Goal: Task Accomplishment & Management: Use online tool/utility

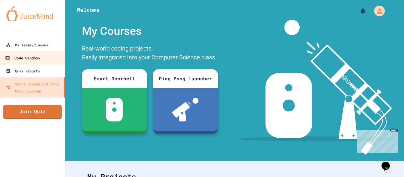
click at [38, 57] on div "Code Sandbox" at bounding box center [22, 57] width 35 height 7
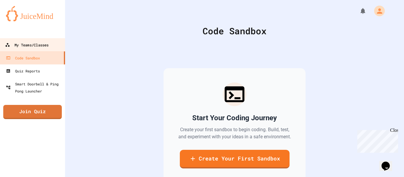
click at [32, 48] on div "My Teams/Classes" at bounding box center [26, 44] width 43 height 7
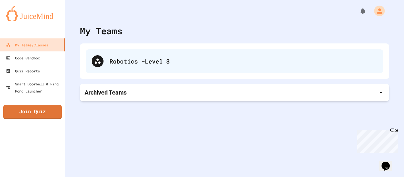
click at [155, 49] on div "Robotics -Level 3" at bounding box center [235, 61] width 298 height 24
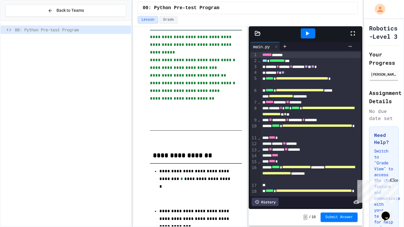
click at [311, 37] on div at bounding box center [308, 33] width 14 height 10
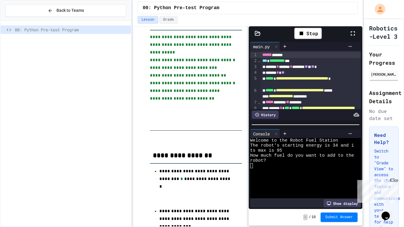
click at [273, 177] on div at bounding box center [302, 185] width 104 height 5
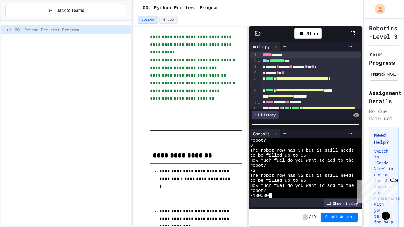
scroll to position [45, 0]
click at [301, 35] on icon at bounding box center [302, 34] width 4 height 4
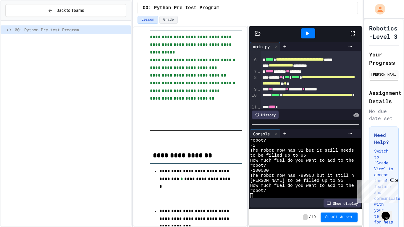
scroll to position [34, 0]
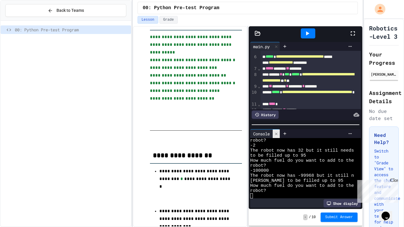
click at [279, 132] on div at bounding box center [276, 134] width 7 height 9
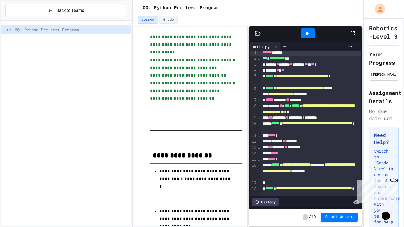
scroll to position [0, 0]
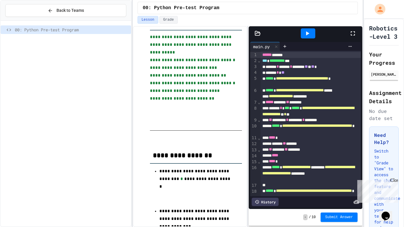
click at [314, 132] on div "**********" at bounding box center [311, 129] width 101 height 12
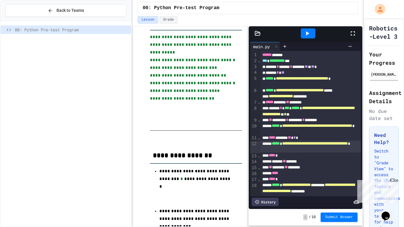
click at [307, 37] on icon at bounding box center [307, 33] width 7 height 7
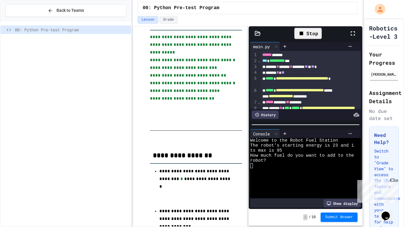
click at [284, 168] on div at bounding box center [302, 170] width 104 height 5
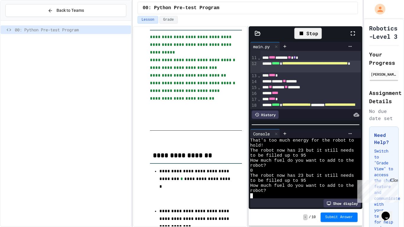
scroll to position [80, 0]
click at [268, 177] on div at bounding box center [302, 195] width 104 height 5
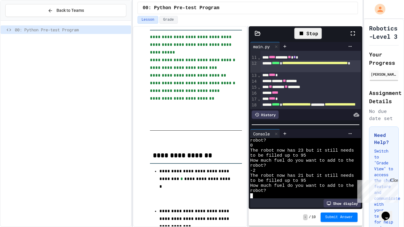
click at [307, 38] on div "Stop" at bounding box center [308, 33] width 28 height 11
click at [309, 33] on icon at bounding box center [307, 33] width 3 height 4
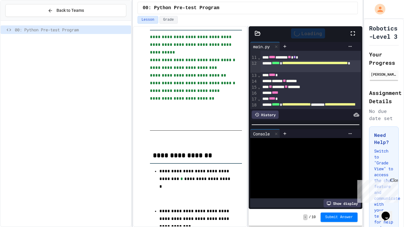
scroll to position [0, 0]
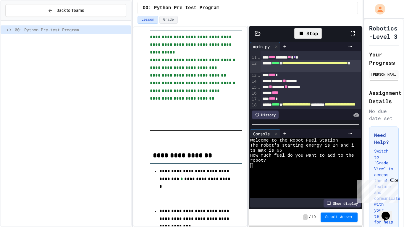
click at [278, 177] on div at bounding box center [302, 185] width 104 height 5
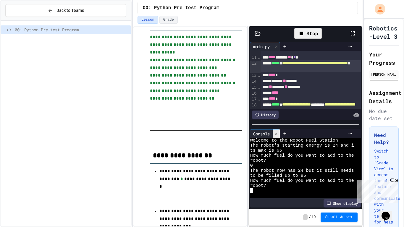
click at [278, 134] on icon at bounding box center [276, 134] width 4 height 4
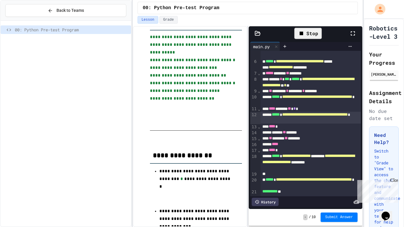
click at [309, 38] on div "Stop" at bounding box center [308, 33] width 28 height 11
click at [309, 38] on div at bounding box center [308, 33] width 14 height 10
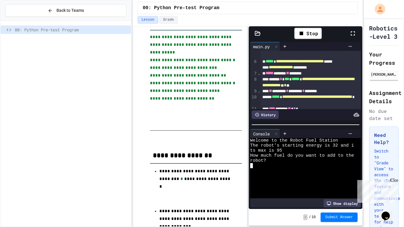
click at [291, 171] on div at bounding box center [302, 170] width 104 height 5
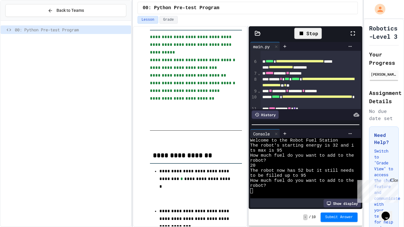
click at [314, 34] on div "Stop" at bounding box center [308, 33] width 28 height 11
click at [277, 133] on icon at bounding box center [276, 134] width 2 height 2
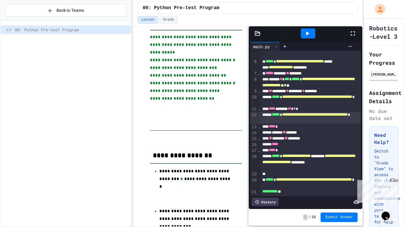
click at [297, 110] on div "**** ****** ** * *" at bounding box center [311, 109] width 101 height 6
click at [307, 35] on icon at bounding box center [307, 33] width 7 height 7
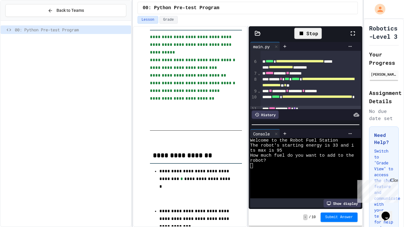
click at [283, 177] on div at bounding box center [302, 185] width 104 height 5
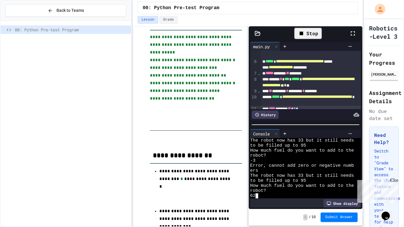
scroll to position [55, 0]
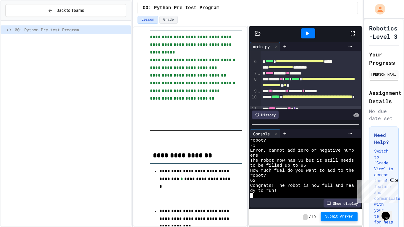
click at [329, 177] on span "Submit Answer" at bounding box center [339, 216] width 28 height 5
